Goal: Task Accomplishment & Management: Use online tool/utility

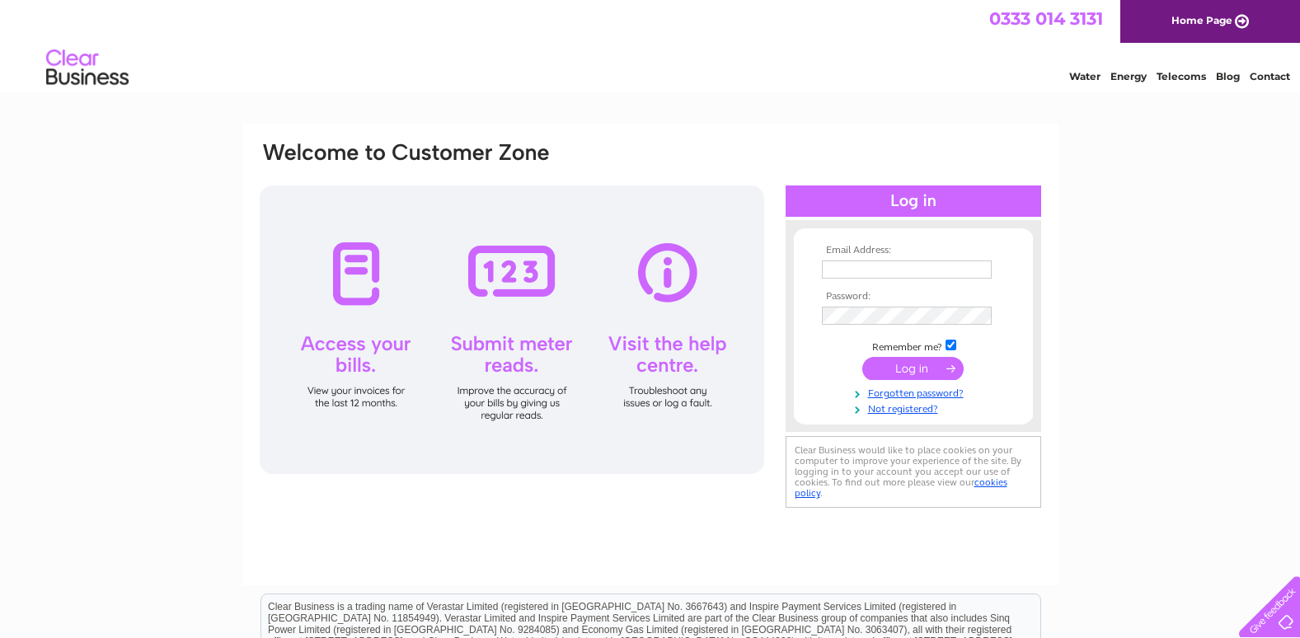
click at [840, 268] on input "text" at bounding box center [907, 270] width 170 height 18
type input "StAndrewannan@gmail.com"
click at [919, 368] on input "submit" at bounding box center [913, 368] width 101 height 23
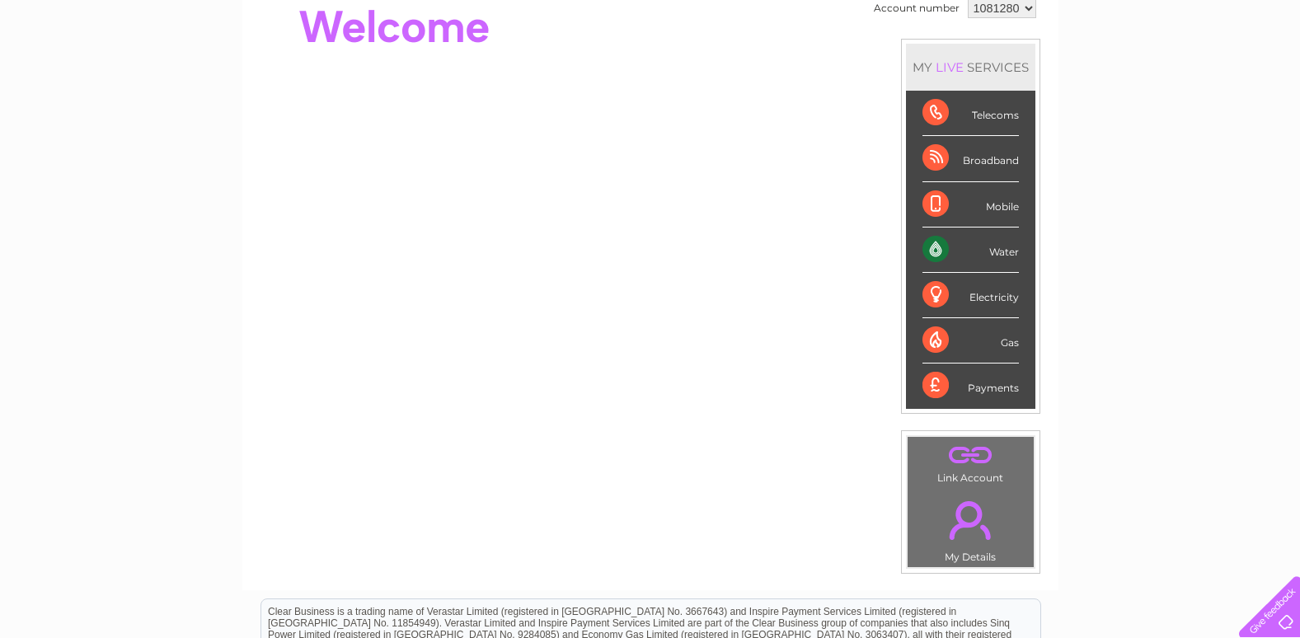
scroll to position [247, 0]
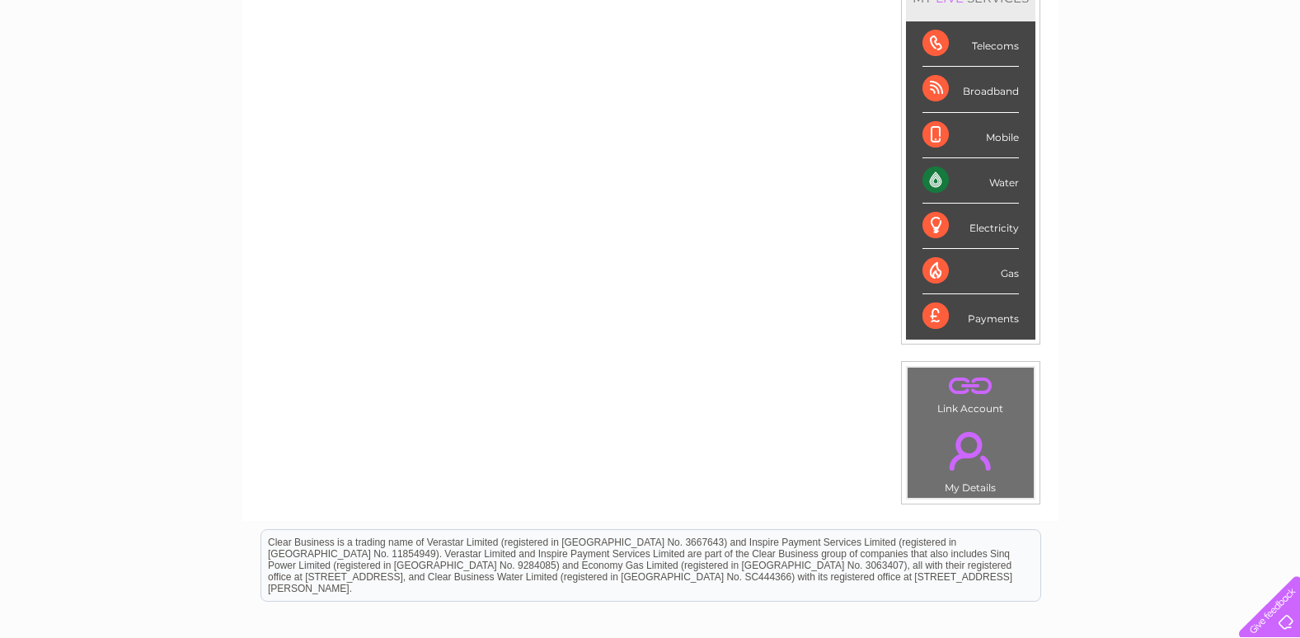
click at [977, 179] on div "Water" at bounding box center [971, 180] width 96 height 45
click at [939, 183] on div "Water" at bounding box center [971, 180] width 96 height 45
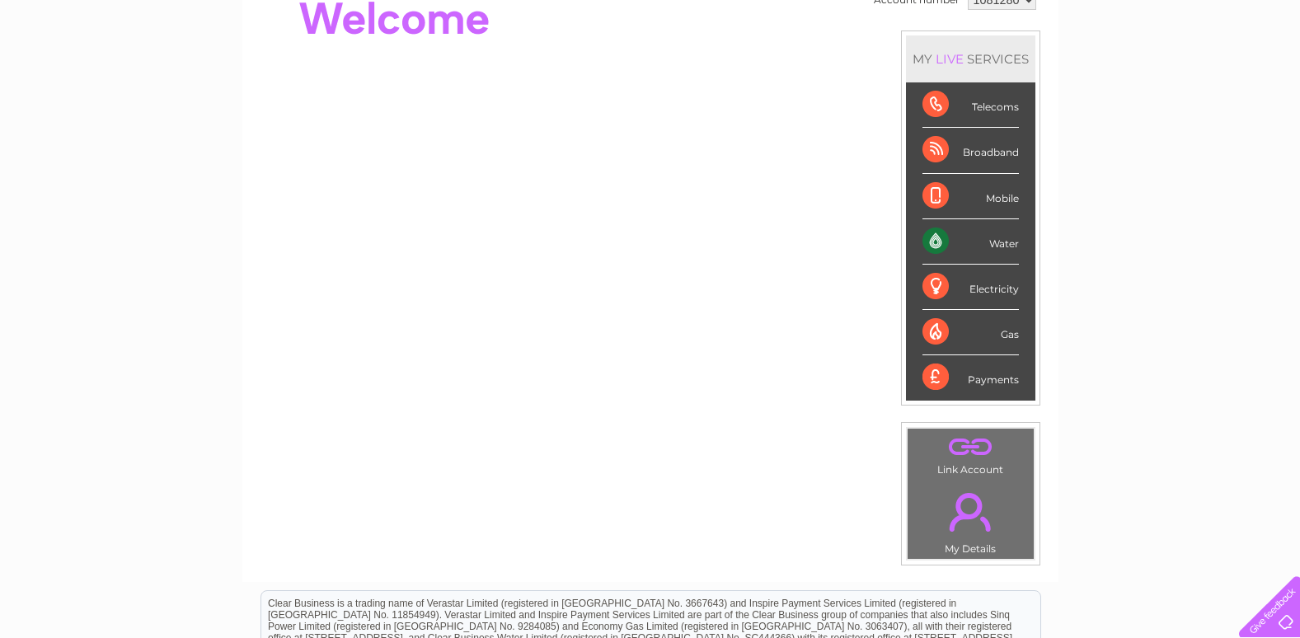
scroll to position [0, 0]
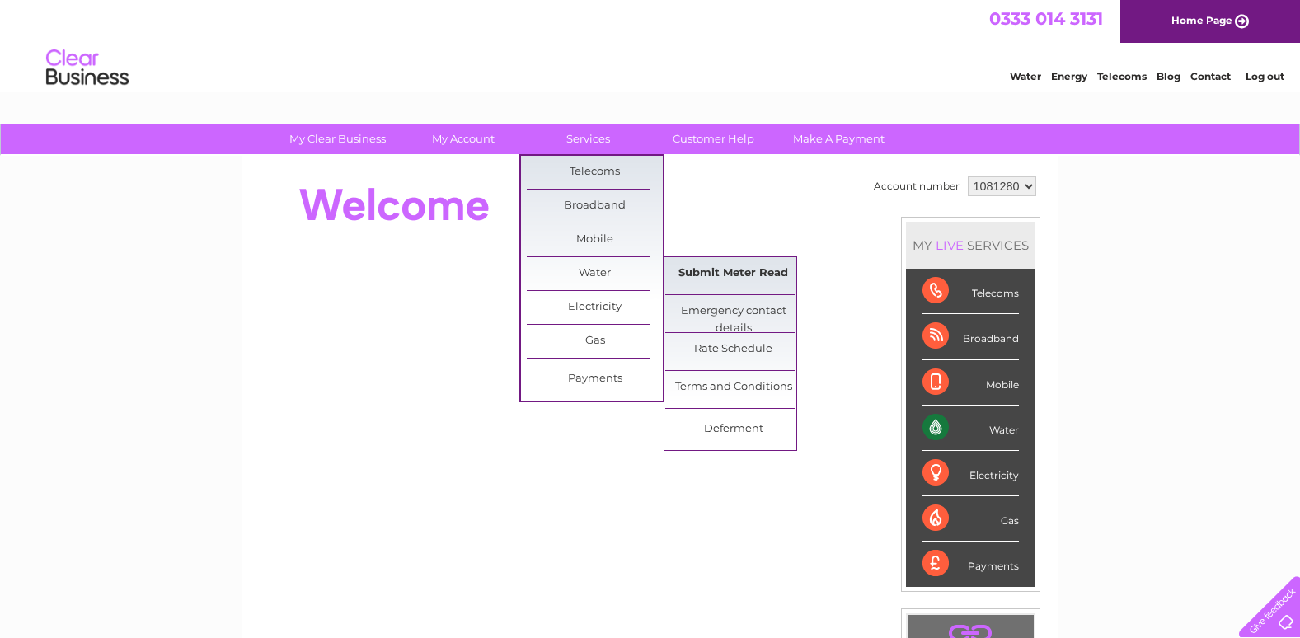
click at [720, 273] on link "Submit Meter Read" at bounding box center [733, 273] width 136 height 33
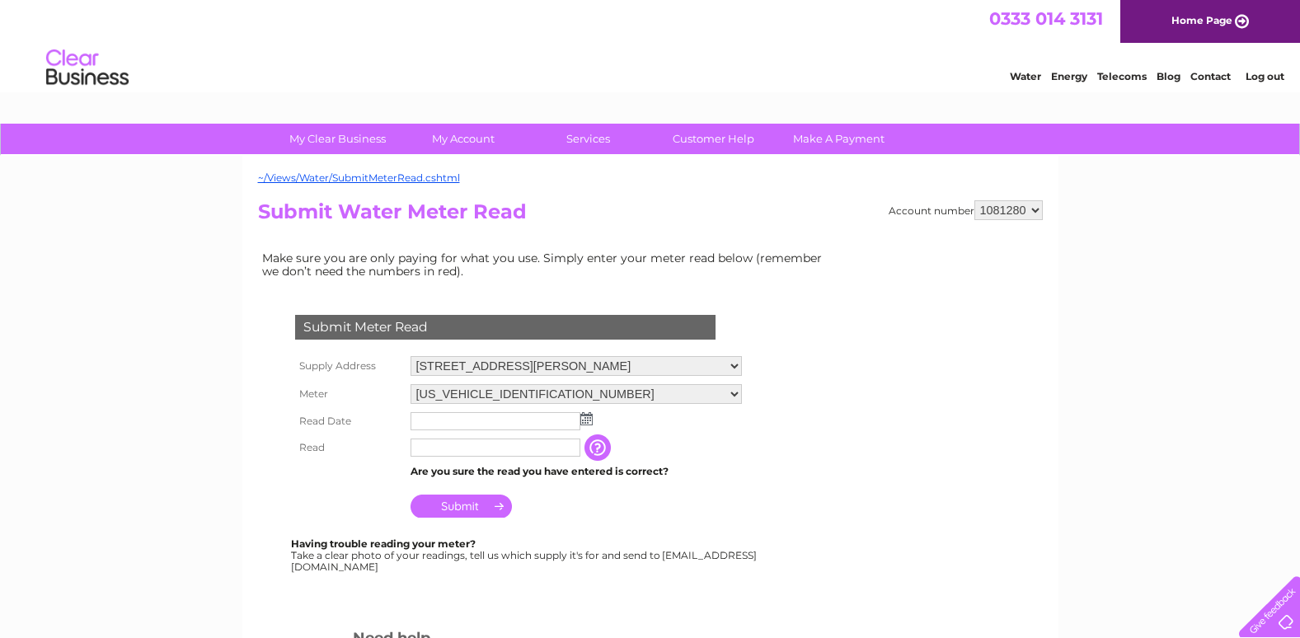
click at [437, 425] on input "text" at bounding box center [496, 421] width 170 height 18
click at [585, 416] on img at bounding box center [587, 418] width 12 height 13
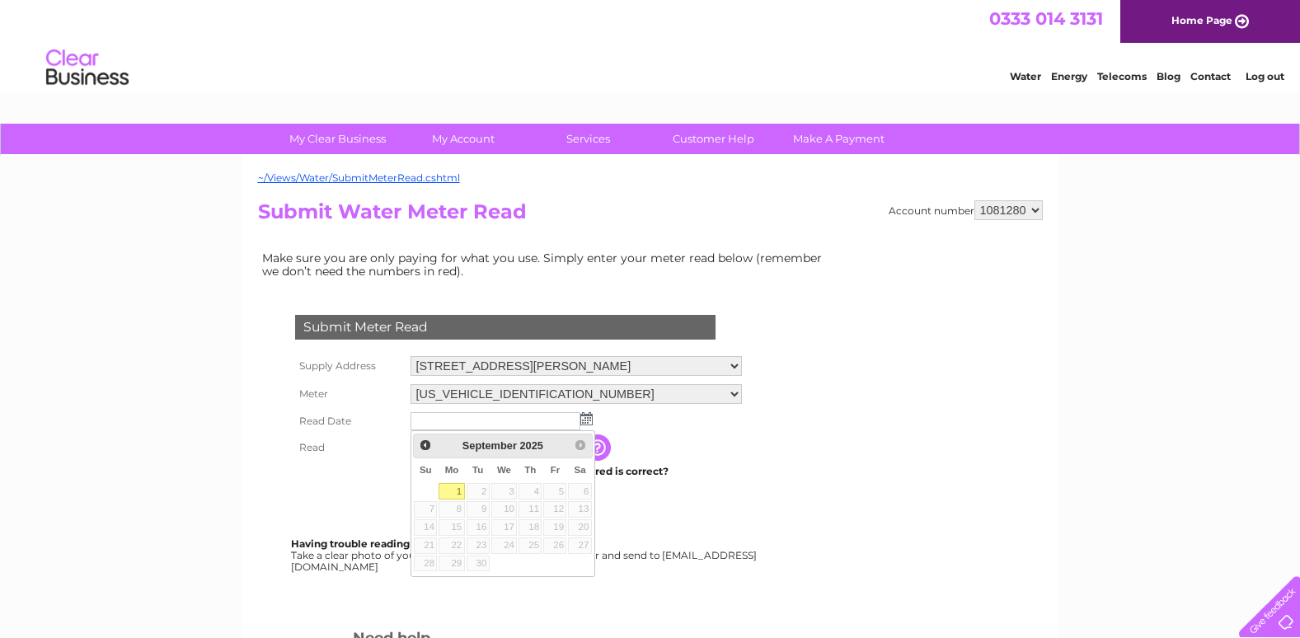
click at [458, 487] on link "1" at bounding box center [452, 491] width 26 height 16
type input "[DATE]"
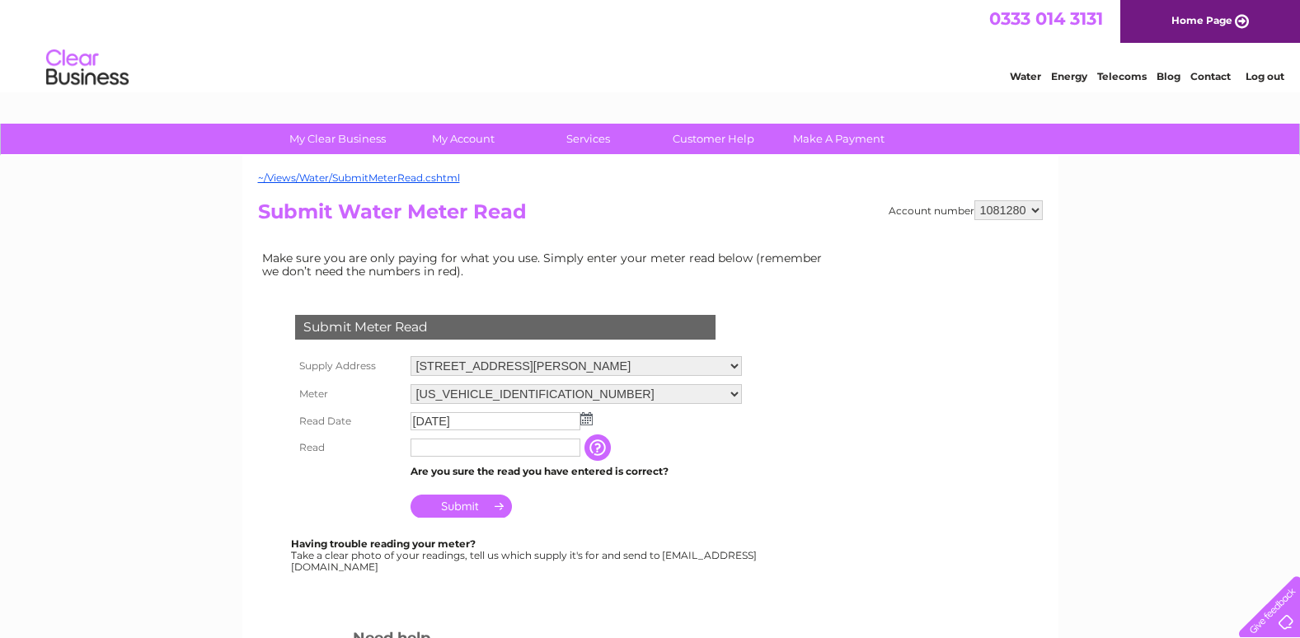
click at [447, 449] on input "text" at bounding box center [496, 448] width 170 height 18
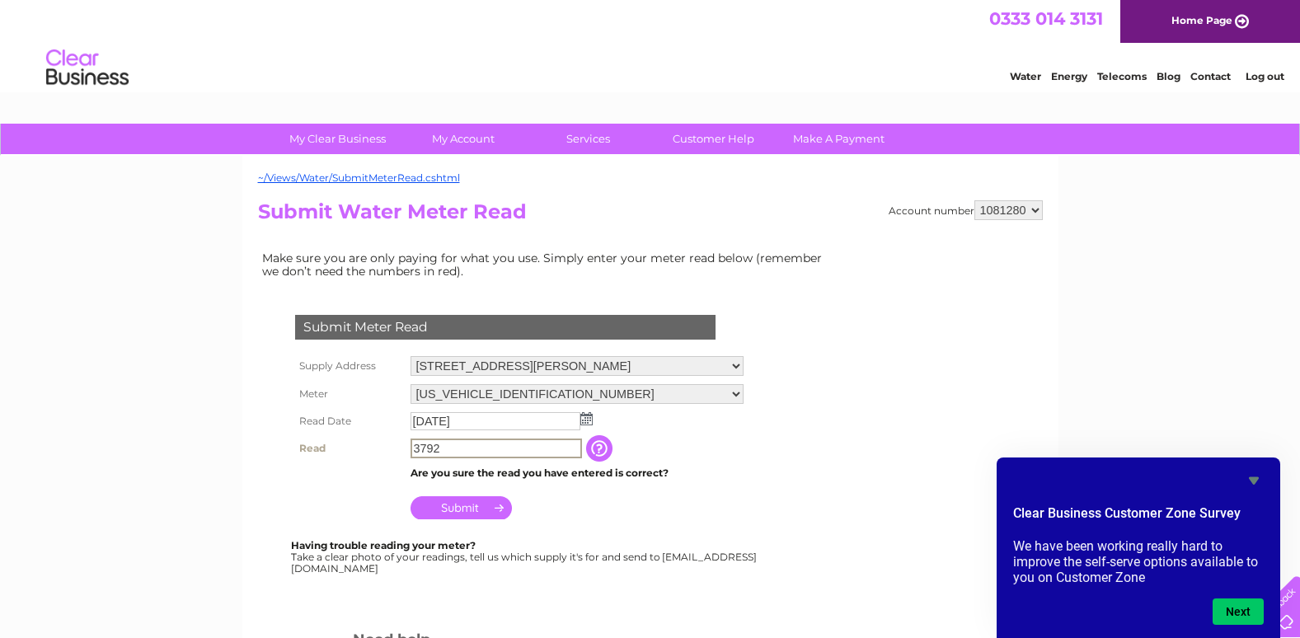
type input "3792"
click at [469, 507] on input "Submit" at bounding box center [461, 506] width 101 height 23
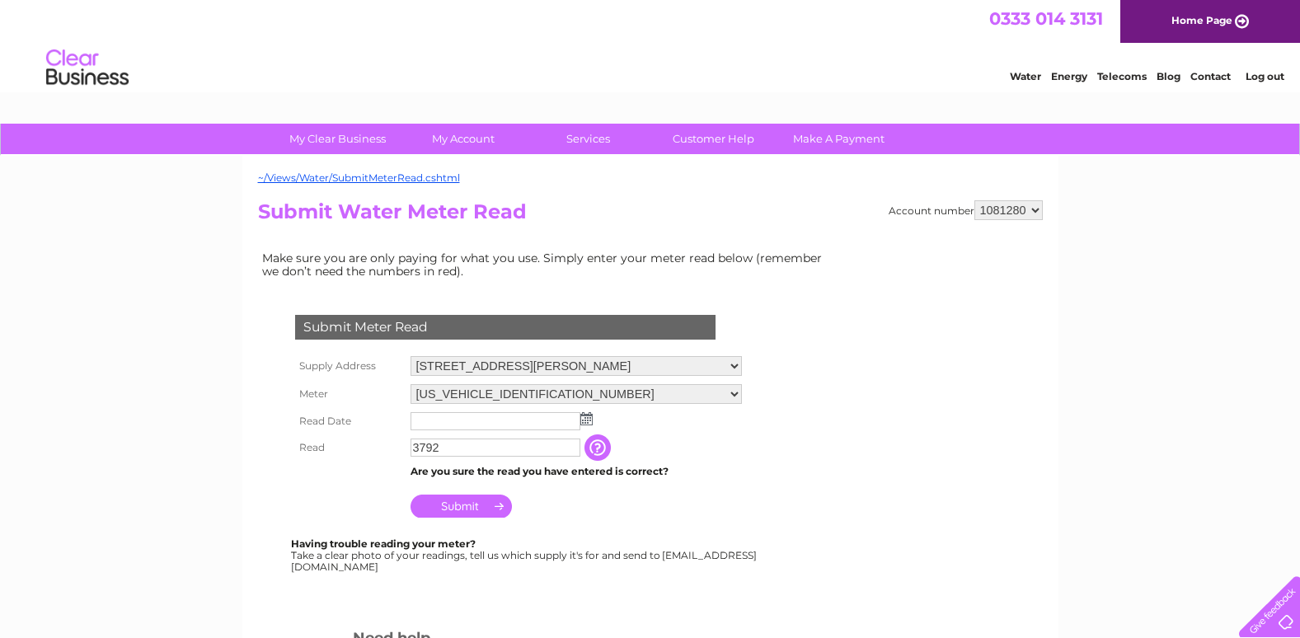
click at [477, 418] on input "text" at bounding box center [496, 421] width 170 height 18
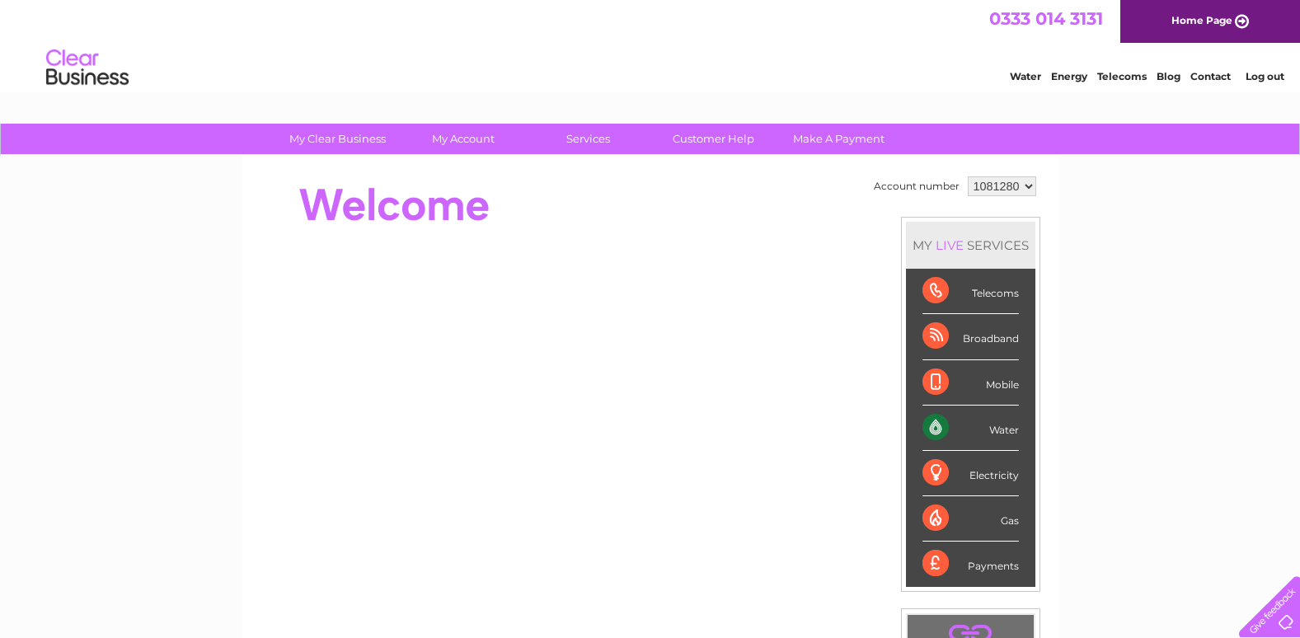
click at [1268, 71] on link "Log out" at bounding box center [1265, 76] width 39 height 12
